Goal: Transaction & Acquisition: Purchase product/service

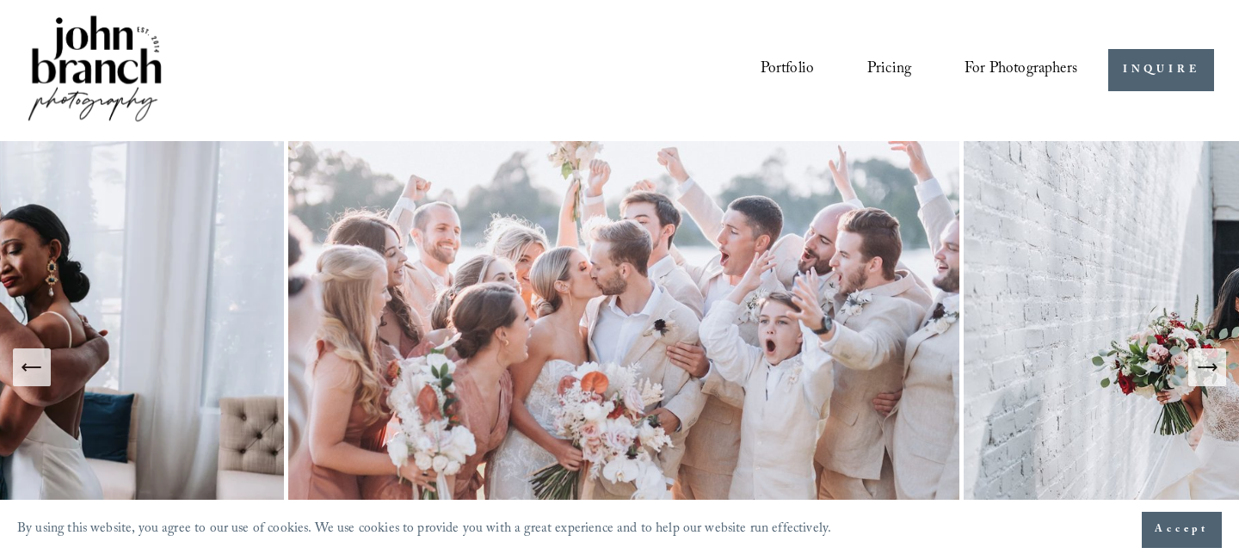
click at [0, 0] on span "Presets" at bounding box center [0, 0] width 0 height 0
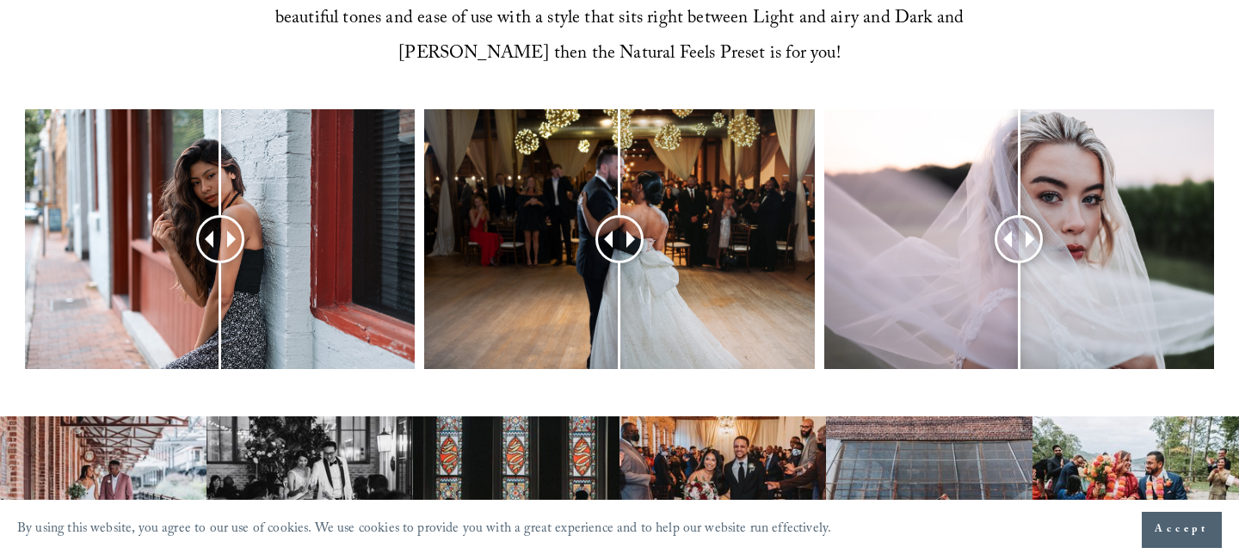
scroll to position [754, 0]
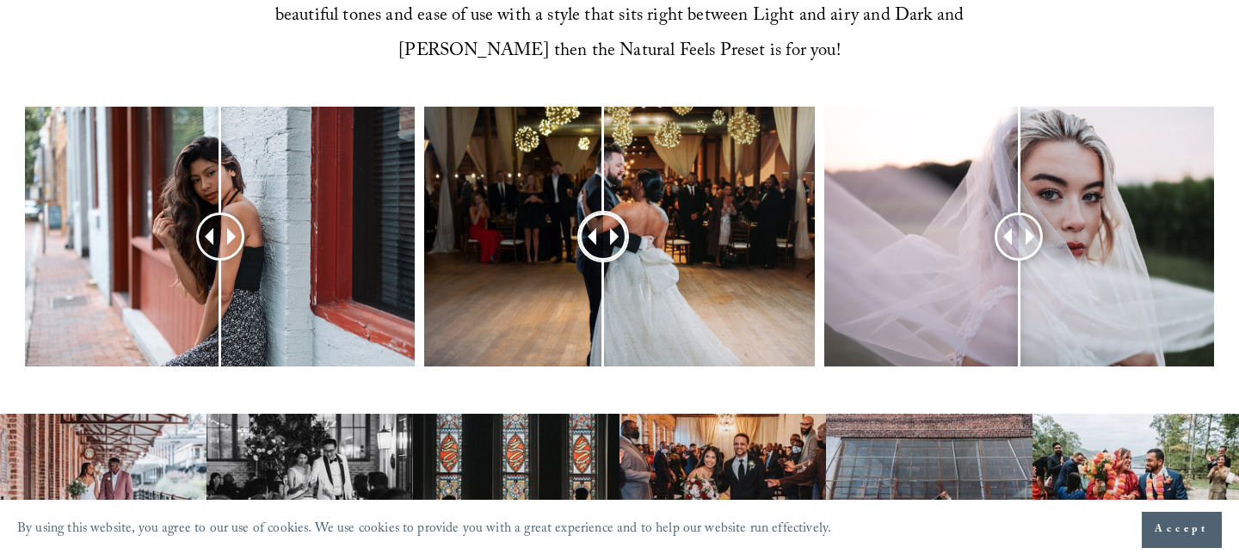
drag, startPoint x: 608, startPoint y: 228, endPoint x: 607, endPoint y: 306, distance: 78.3
click at [607, 258] on div at bounding box center [603, 236] width 43 height 43
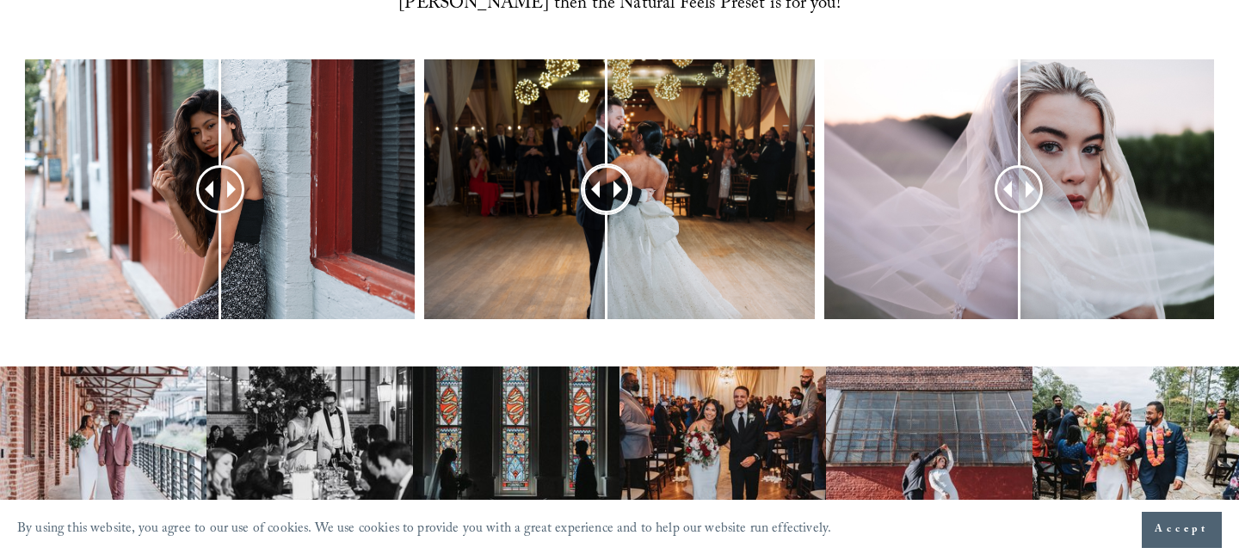
scroll to position [802, 0]
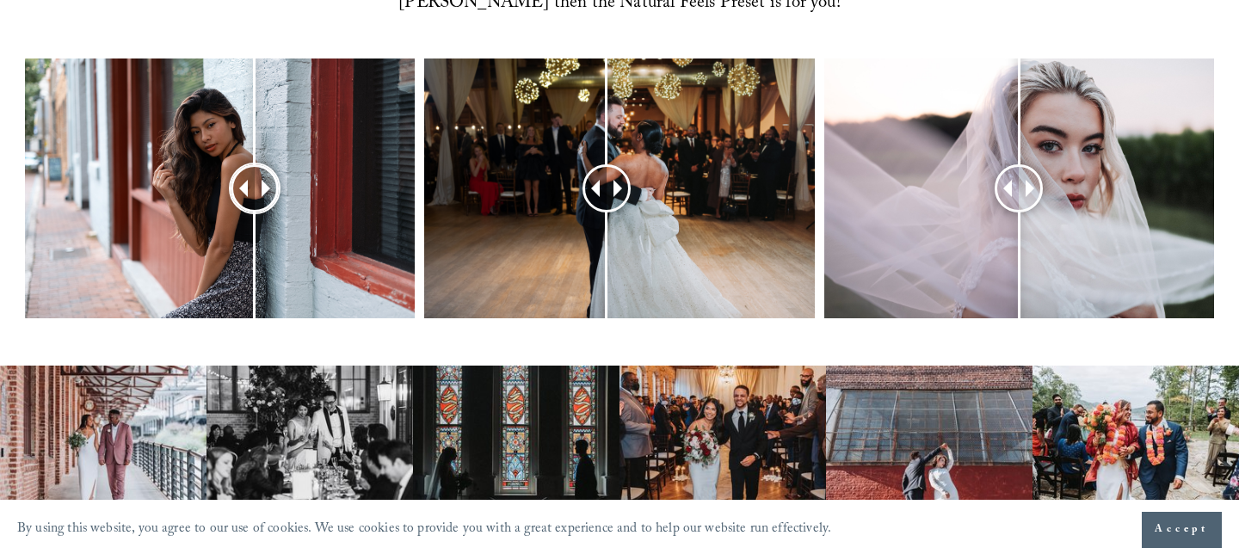
drag, startPoint x: 231, startPoint y: 182, endPoint x: 257, endPoint y: 179, distance: 26.8
click at [257, 179] on div at bounding box center [254, 188] width 44 height 44
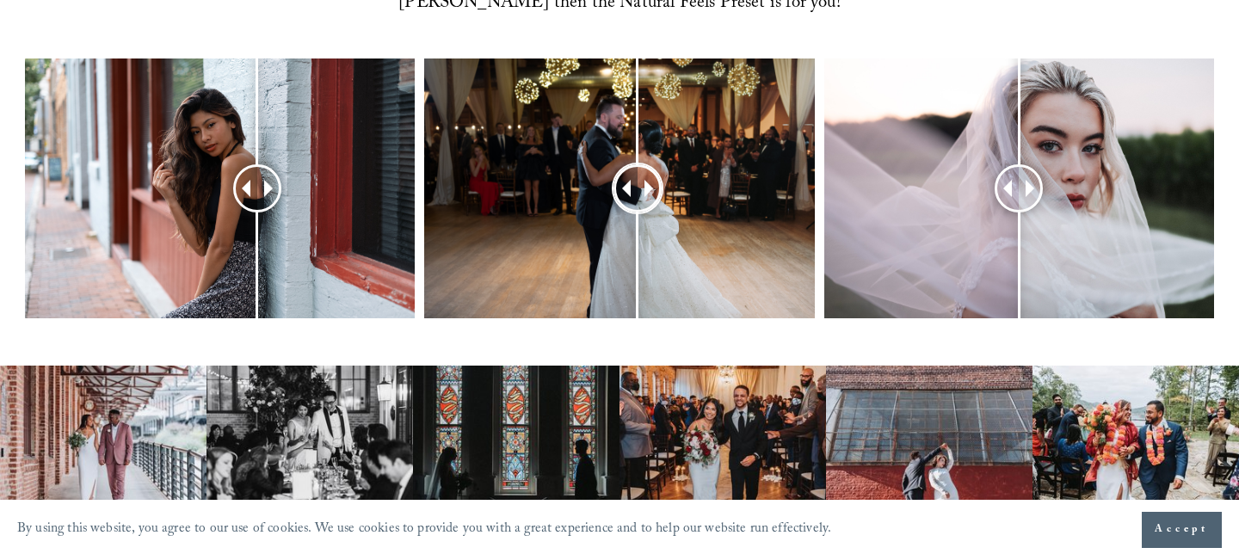
drag, startPoint x: 601, startPoint y: 198, endPoint x: 632, endPoint y: 209, distance: 32.9
click at [632, 209] on div at bounding box center [638, 189] width 44 height 44
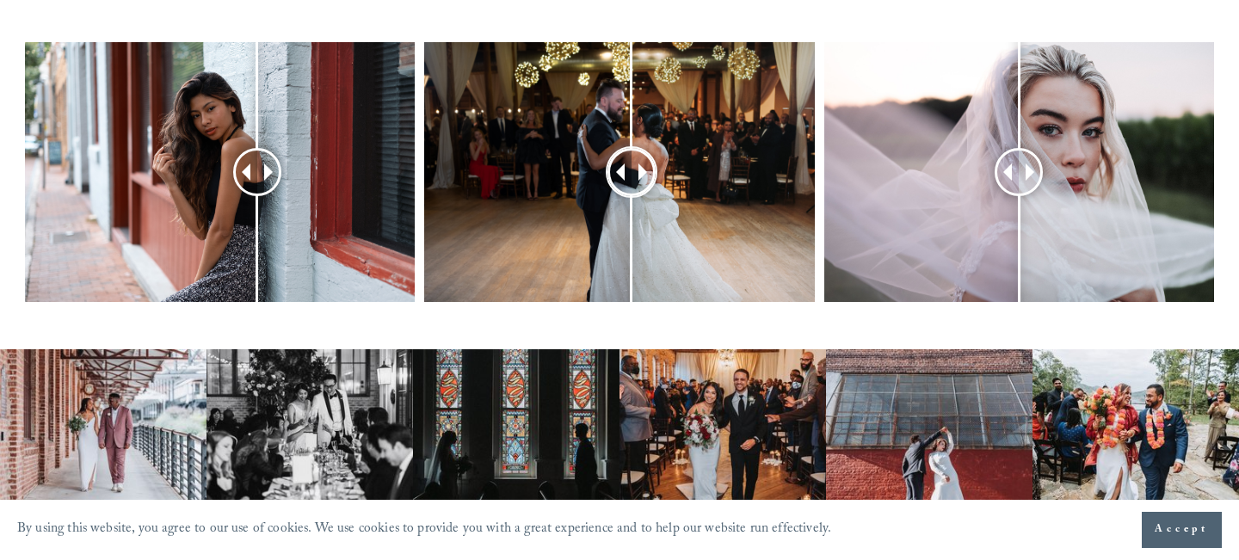
scroll to position [814, 0]
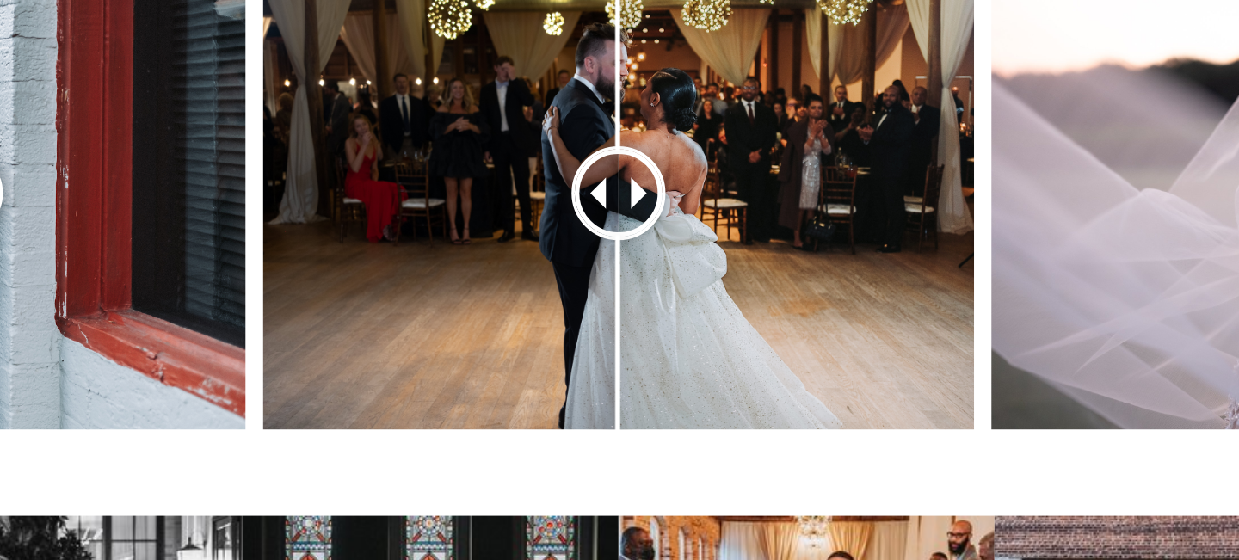
drag, startPoint x: 627, startPoint y: 158, endPoint x: 634, endPoint y: 182, distance: 24.2
click at [634, 182] on div at bounding box center [619, 176] width 44 height 44
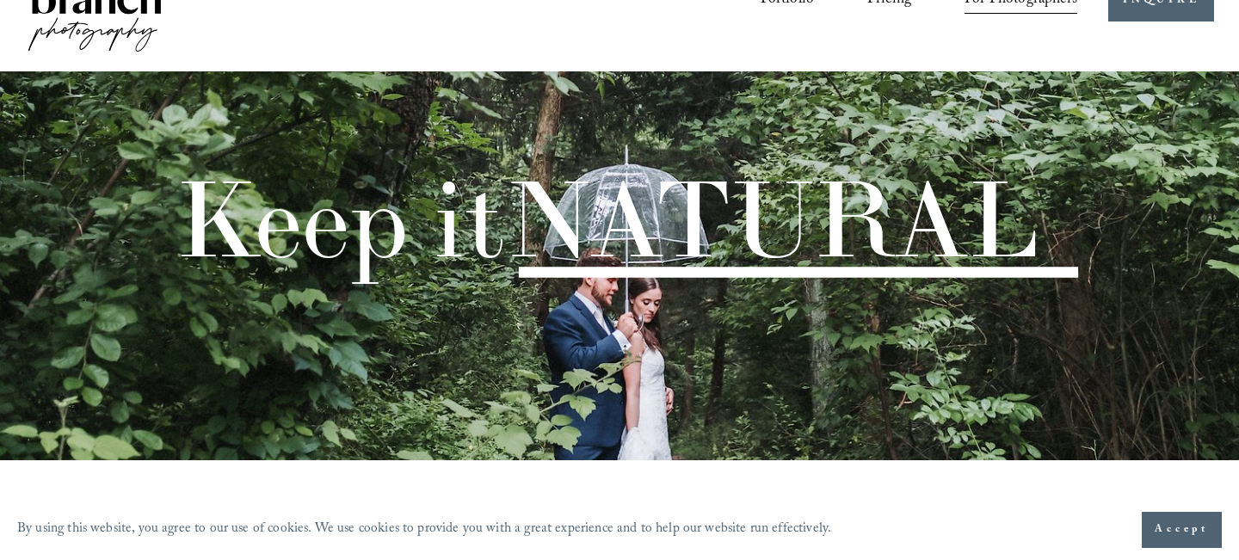
scroll to position [0, 0]
